Goal: Task Accomplishment & Management: Manage account settings

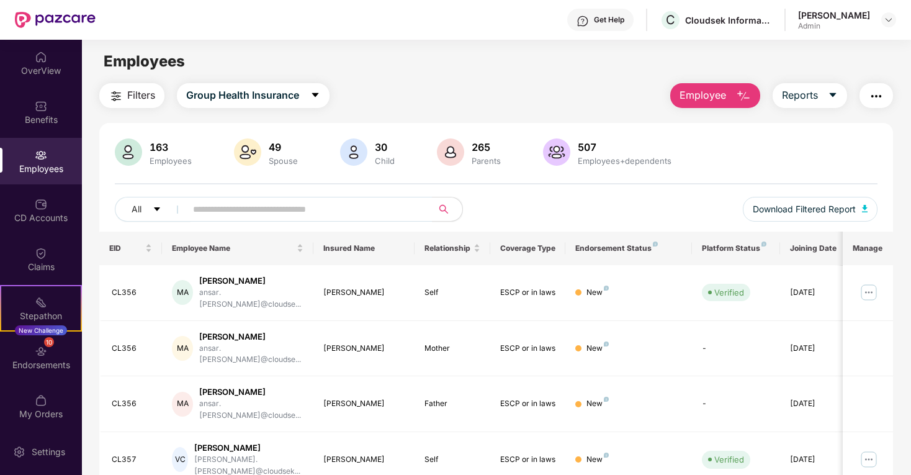
click at [705, 104] on button "Employee" at bounding box center [715, 95] width 90 height 25
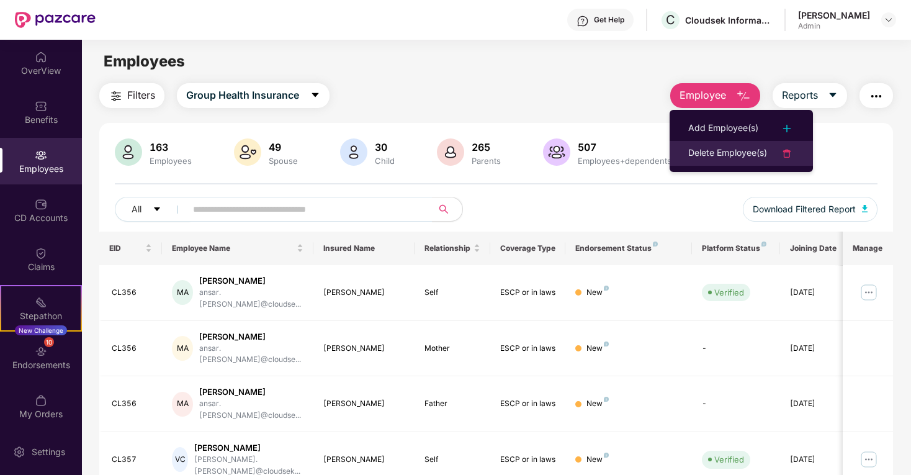
click at [701, 154] on div "Delete Employee(s)" at bounding box center [727, 153] width 79 height 15
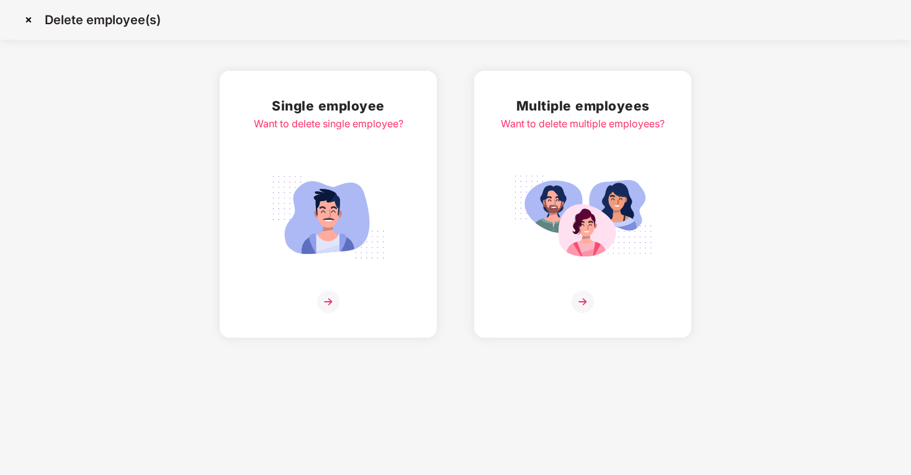
click at [323, 297] on img at bounding box center [328, 301] width 22 height 22
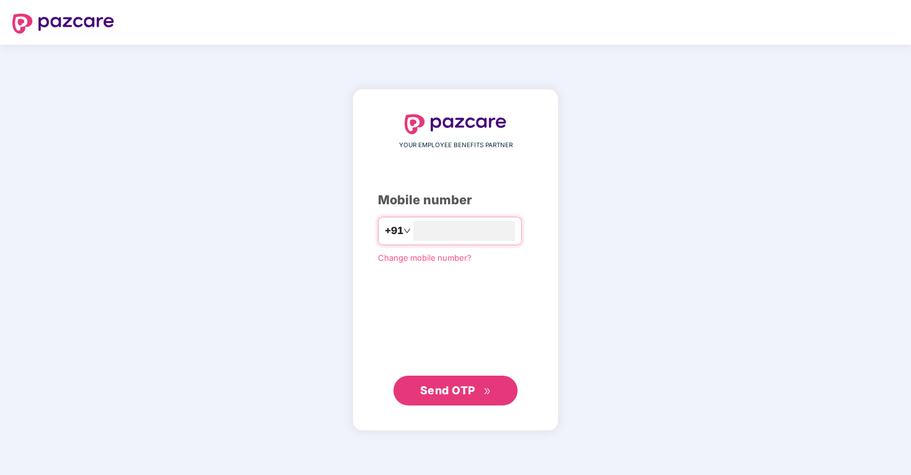
type input "**********"
click at [452, 385] on span "Send OTP" at bounding box center [447, 389] width 55 height 13
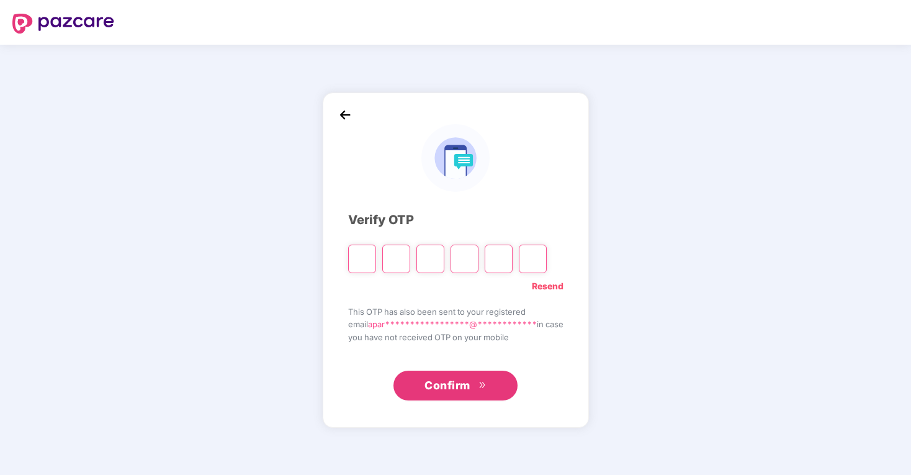
type input "*"
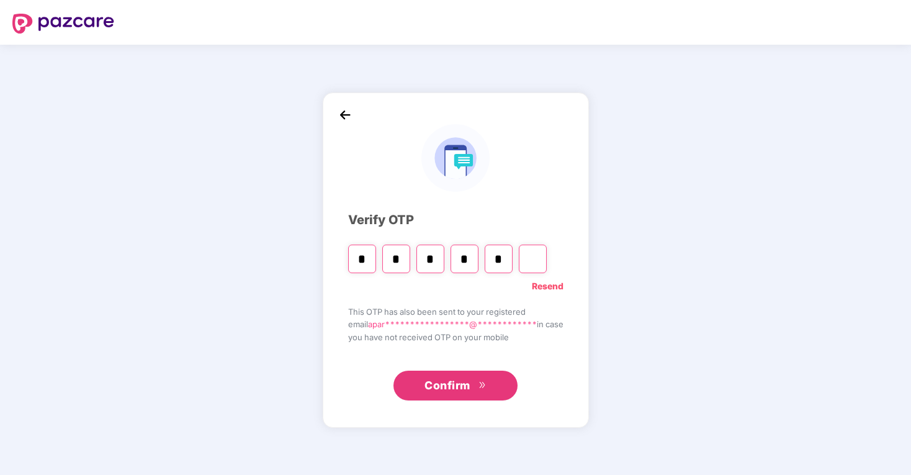
type input "*"
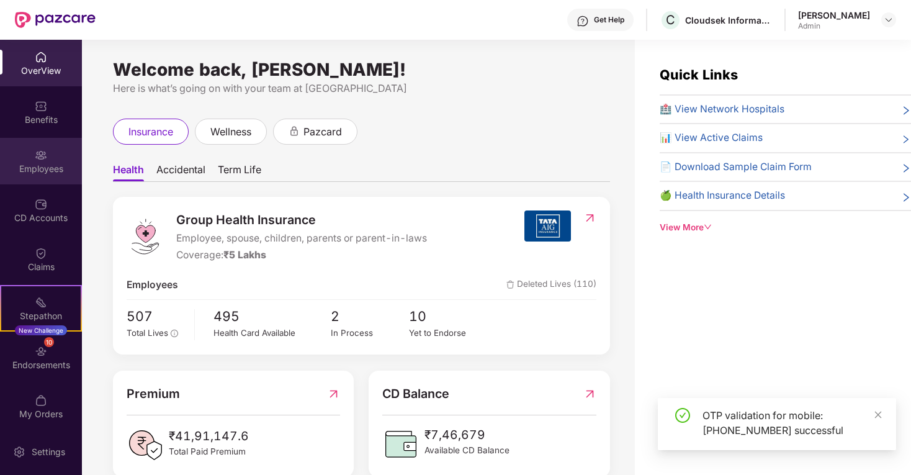
click at [48, 165] on div "Employees" at bounding box center [41, 169] width 82 height 12
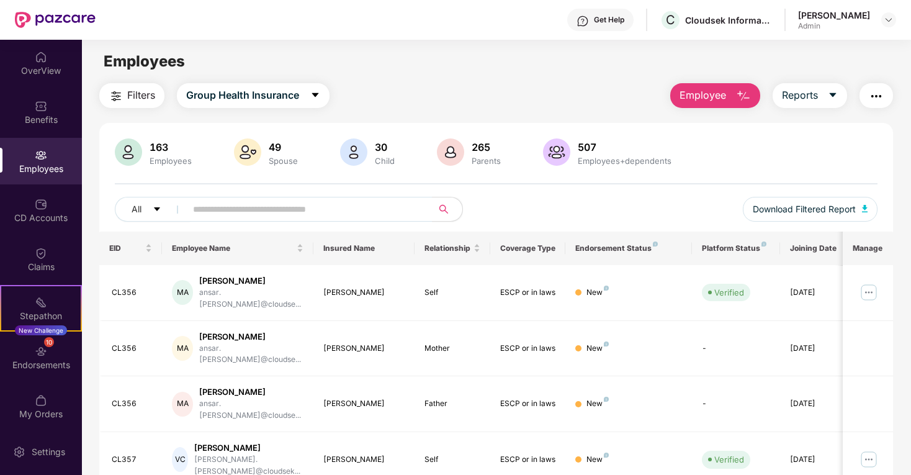
click at [710, 87] on span "Employee" at bounding box center [702, 95] width 47 height 16
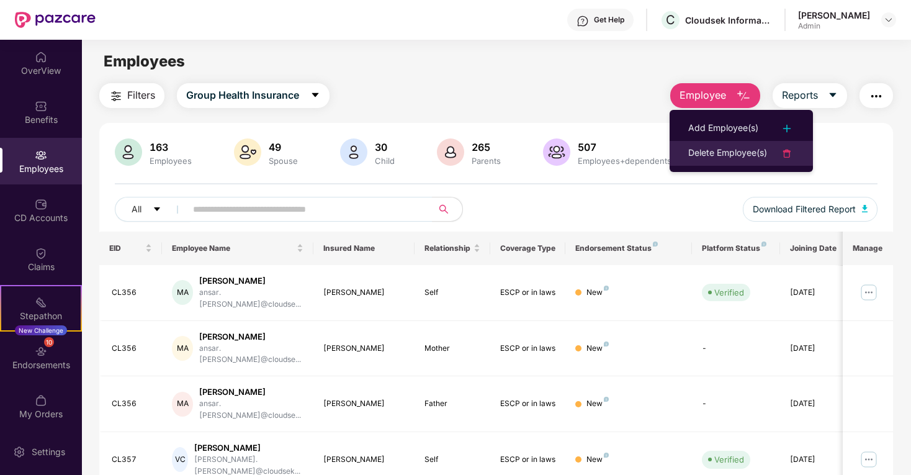
click at [717, 158] on div "Delete Employee(s)" at bounding box center [727, 153] width 79 height 15
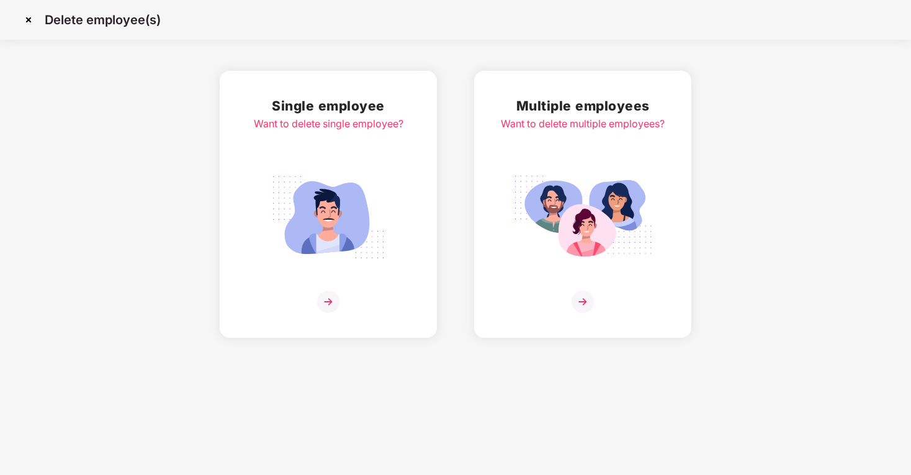
click at [330, 298] on img at bounding box center [328, 301] width 22 height 22
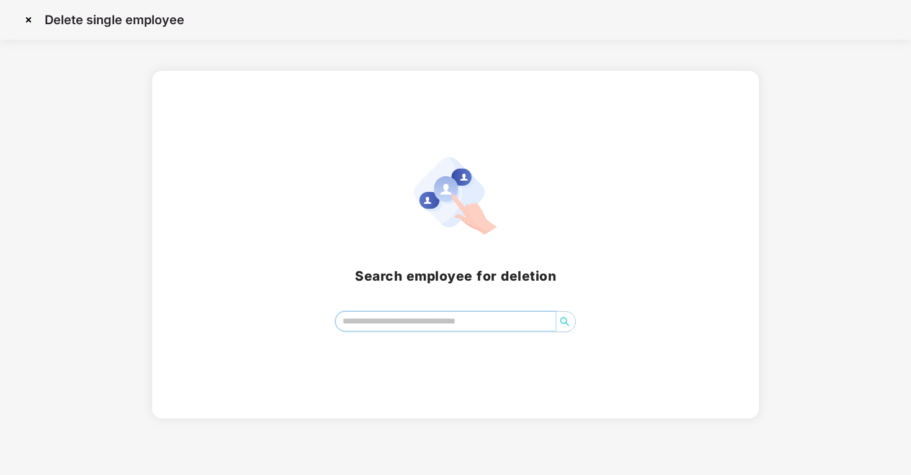
click at [375, 318] on input "search" at bounding box center [446, 320] width 220 height 19
type input "******"
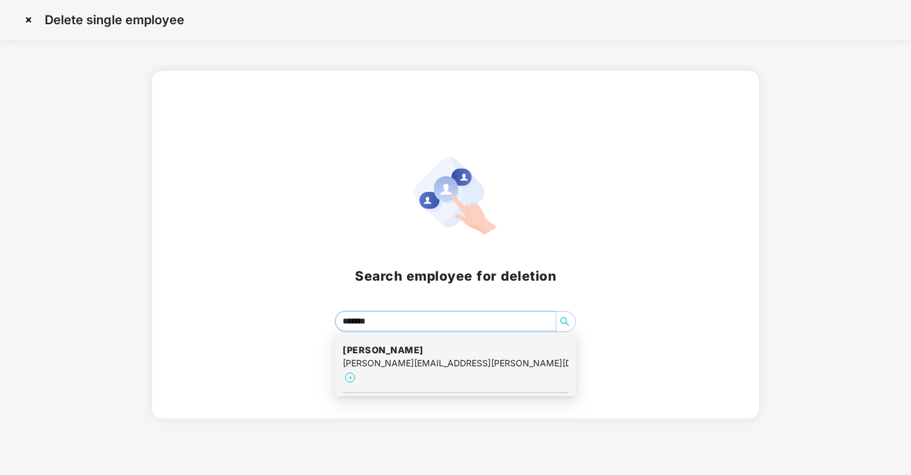
click at [387, 365] on div "daniel.dominic@cloudsek.com" at bounding box center [455, 363] width 226 height 14
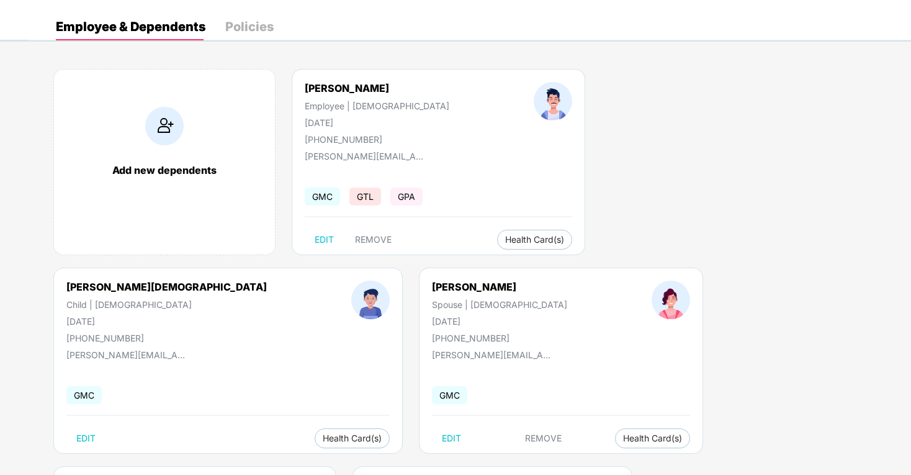
scroll to position [55, 0]
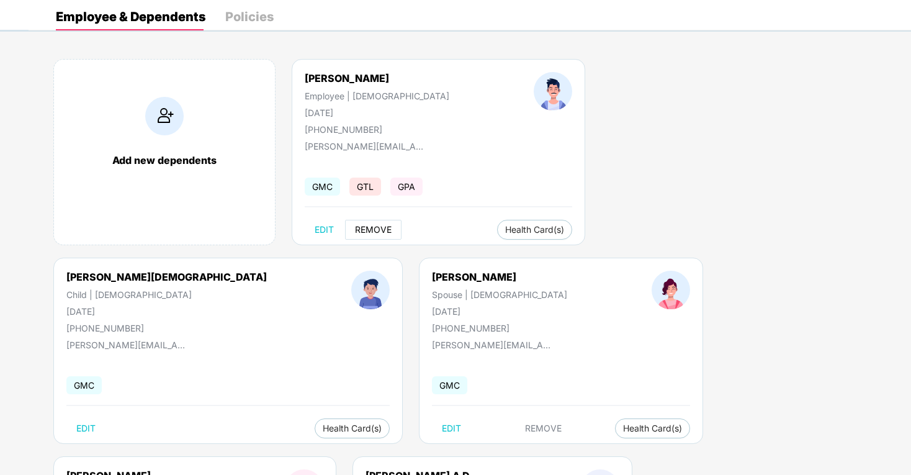
click at [381, 229] on span "REMOVE" at bounding box center [373, 230] width 37 height 10
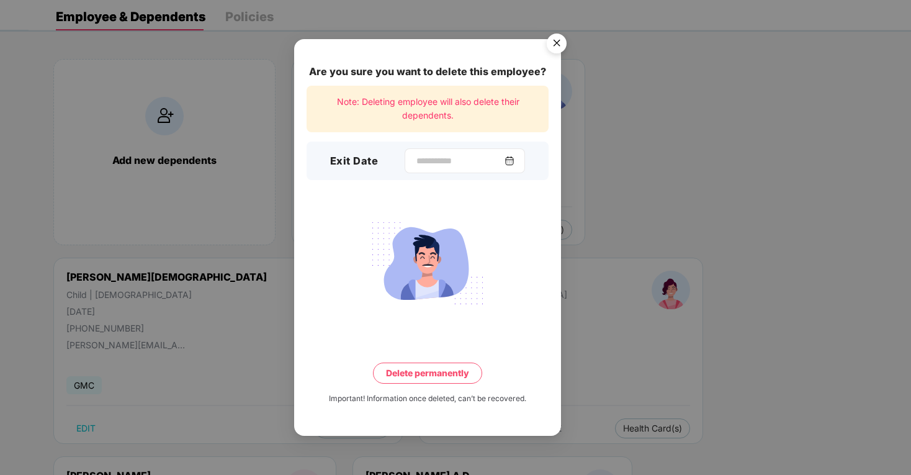
click at [511, 159] on img at bounding box center [509, 161] width 10 height 10
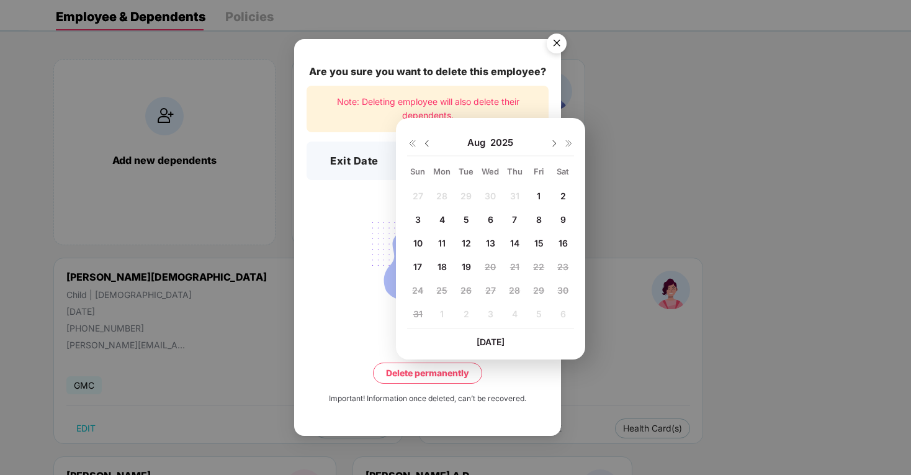
click at [427, 145] on img at bounding box center [427, 143] width 10 height 10
click at [520, 285] on div "31" at bounding box center [514, 289] width 19 height 19
type input "**********"
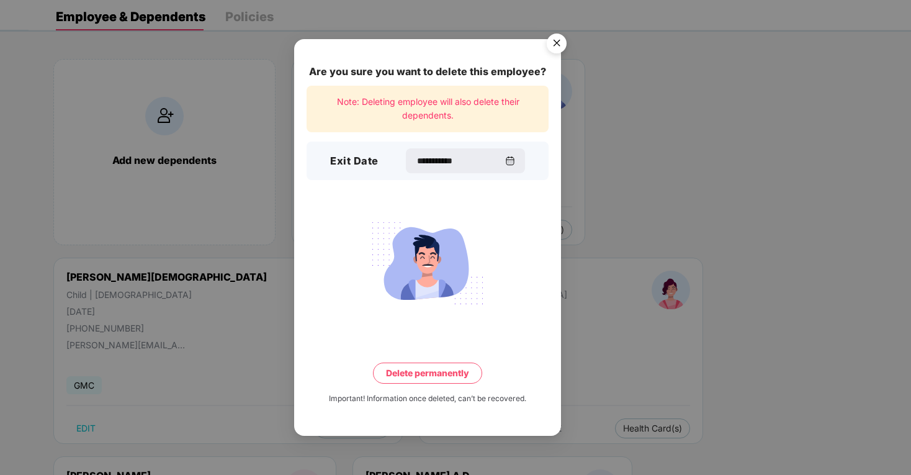
click at [460, 366] on button "Delete permanently" at bounding box center [427, 372] width 109 height 21
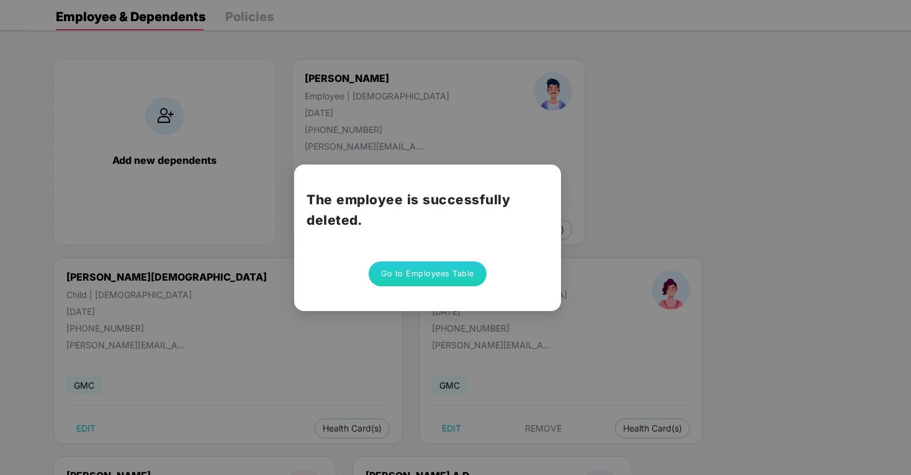
click at [427, 273] on button "Go to Employees Table" at bounding box center [428, 273] width 118 height 25
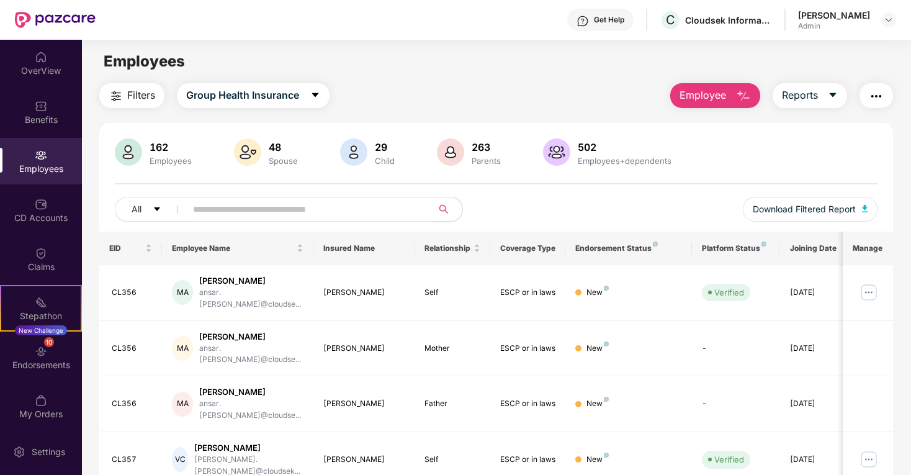
click at [702, 92] on span "Employee" at bounding box center [702, 95] width 47 height 16
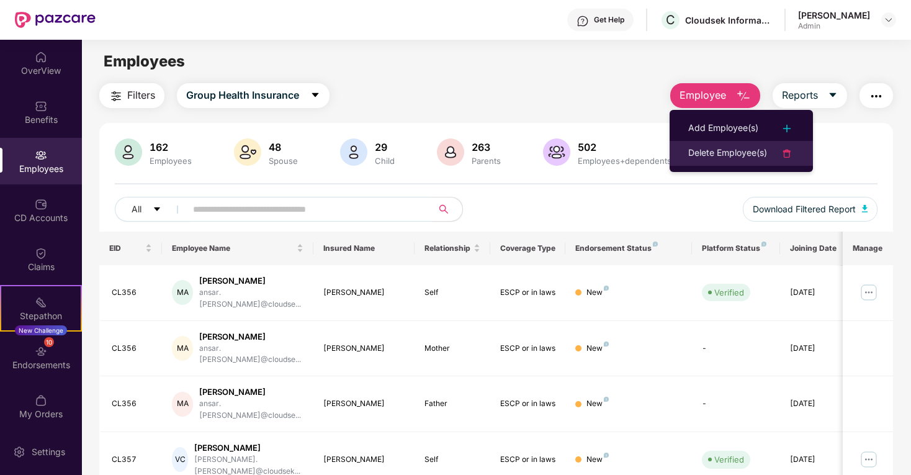
click at [706, 154] on div "Delete Employee(s)" at bounding box center [727, 153] width 79 height 15
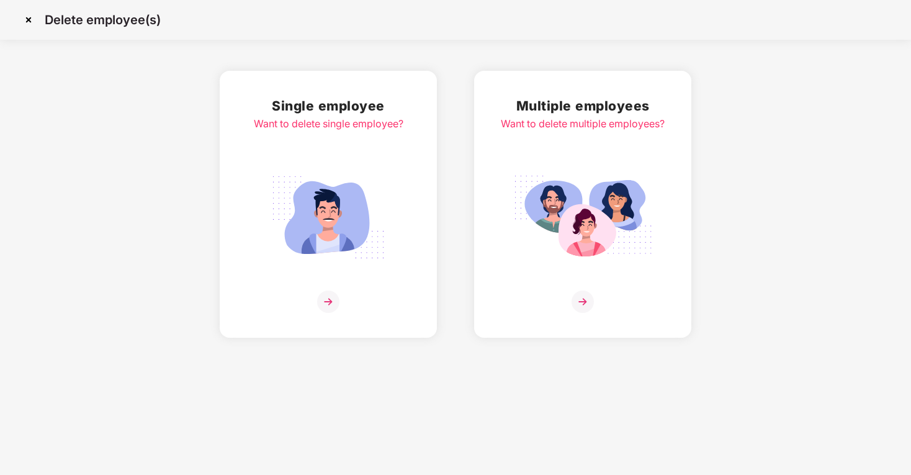
click at [333, 221] on img at bounding box center [328, 217] width 139 height 97
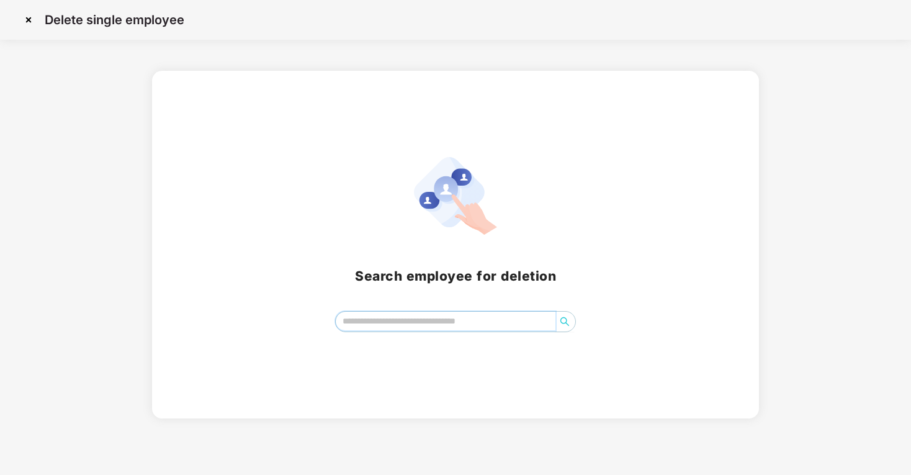
click at [381, 319] on input "search" at bounding box center [446, 320] width 220 height 19
type input "*****"
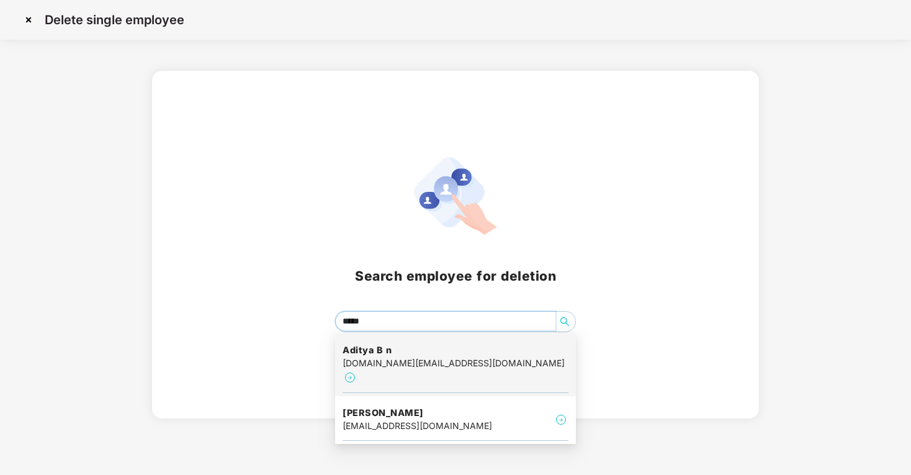
click at [380, 363] on div "aditya.bn@cloudsek.com" at bounding box center [453, 363] width 222 height 14
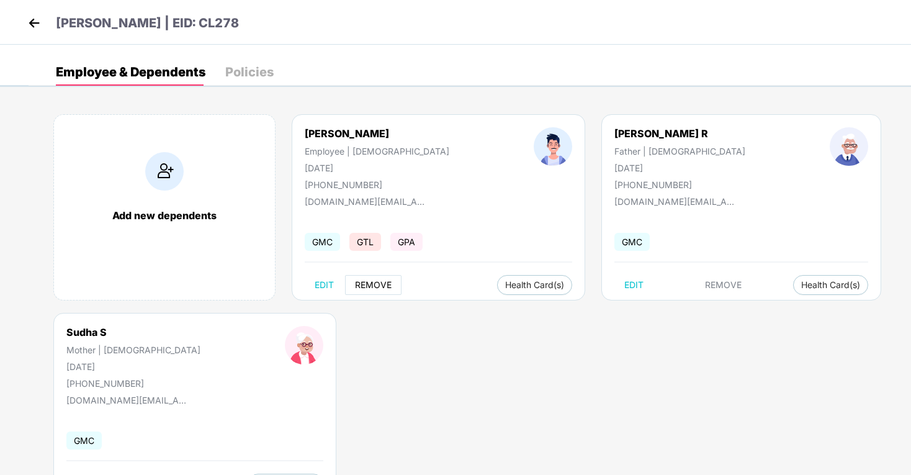
click at [371, 287] on span "REMOVE" at bounding box center [373, 285] width 37 height 10
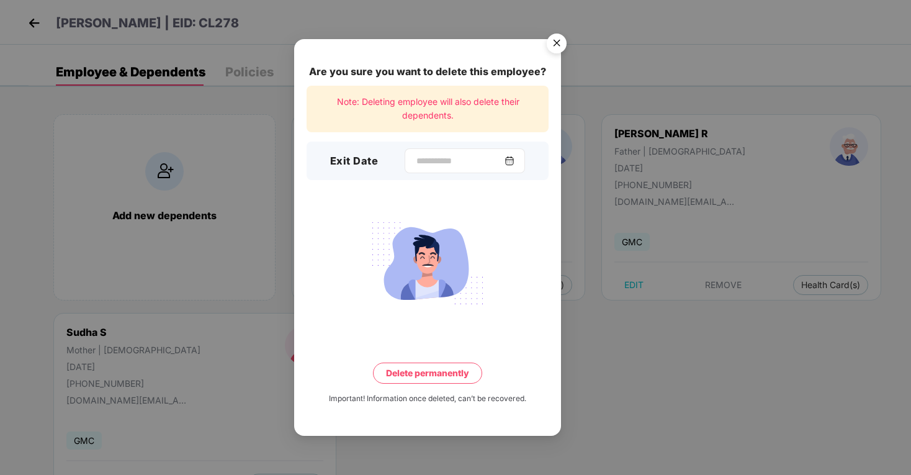
click at [514, 162] on img at bounding box center [509, 161] width 10 height 10
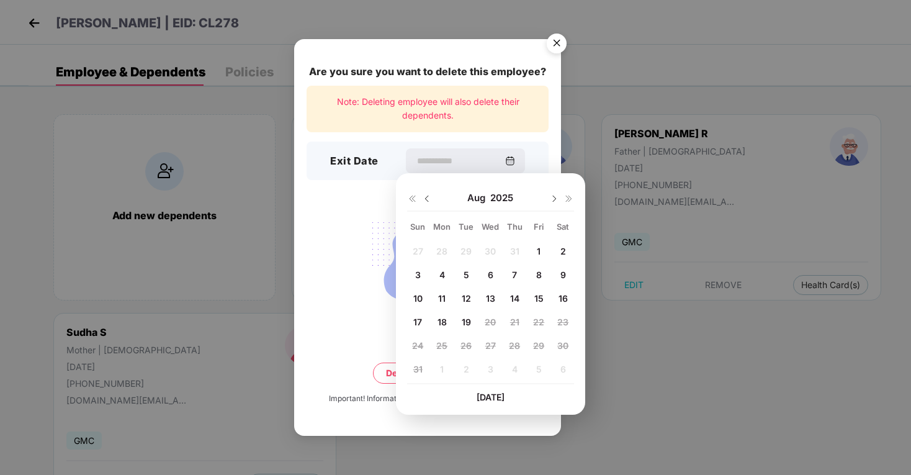
click at [543, 251] on div "1" at bounding box center [538, 250] width 19 height 19
type input "**********"
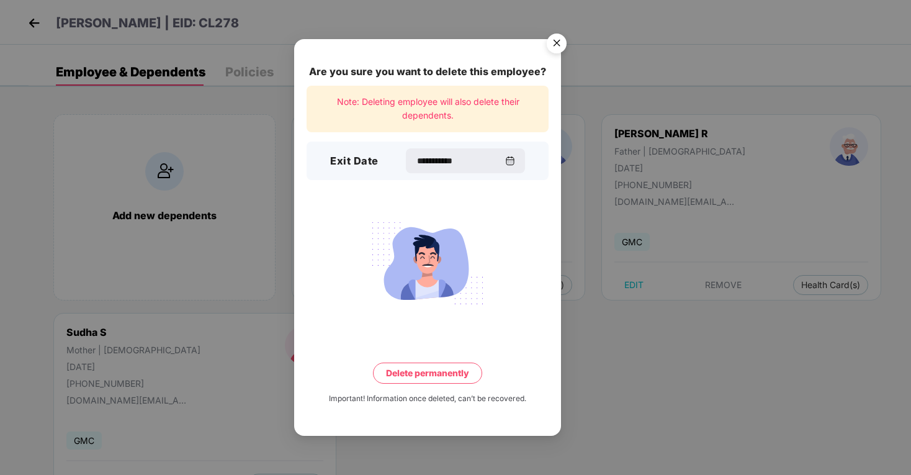
click at [424, 376] on button "Delete permanently" at bounding box center [427, 372] width 109 height 21
